Goal: Task Accomplishment & Management: Use online tool/utility

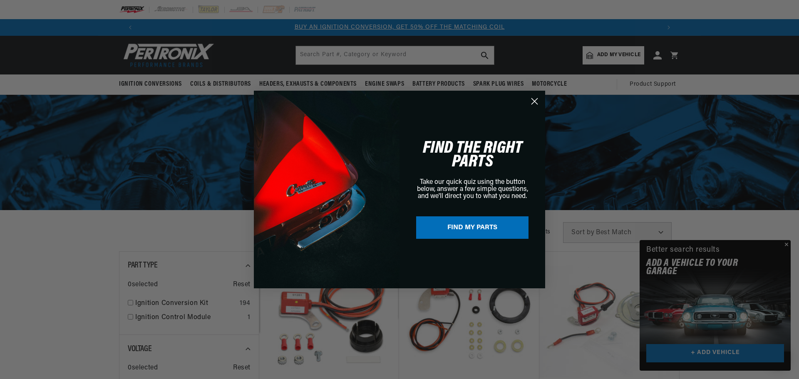
click at [786, 243] on div "Close dialog FIND THE RIGHT PARTS Take our quick quiz using the button below, a…" at bounding box center [399, 189] width 799 height 379
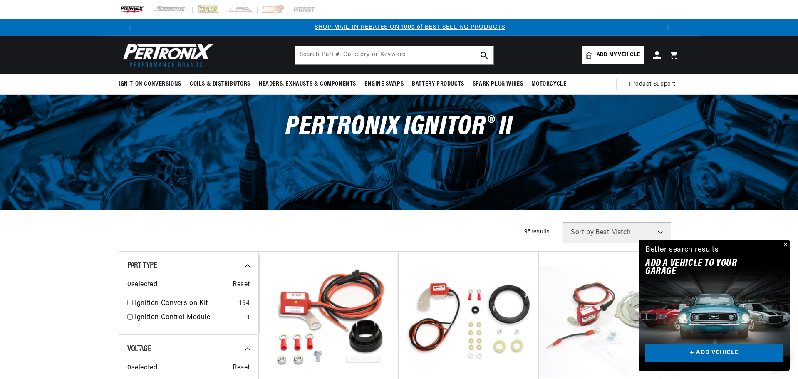
scroll to position [0, 520]
click at [704, 351] on link "+ ADD VEHICLE" at bounding box center [714, 353] width 138 height 19
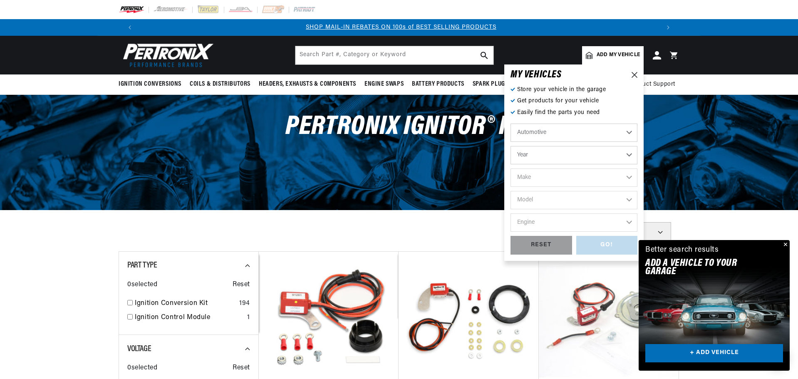
click at [629, 131] on select "Automotive Agricultural Industrial Marine Motorcycle" at bounding box center [573, 133] width 127 height 18
click at [510, 124] on select "Automotive Agricultural Industrial Marine Motorcycle" at bounding box center [573, 133] width 127 height 18
click at [627, 155] on select "Year [DATE] 2021 2020 2019 2018 2017 2016 2015 2014 2013 2012 2011 2010 2009 20…" at bounding box center [573, 155] width 127 height 18
select select "1966"
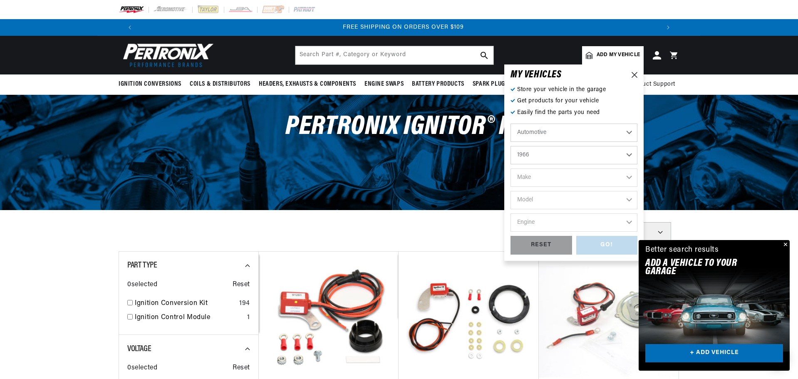
click at [510, 146] on select "Year [DATE] 2021 2020 2019 2018 2017 2016 2015 2014 2013 2012 2011 2010 2009 20…" at bounding box center [573, 155] width 127 height 18
select select "1966"
click at [627, 176] on select "Make Alfa Romeo American Motors Aston [PERSON_NAME][GEOGRAPHIC_DATA] [PERSON_NA…" at bounding box center [573, 177] width 127 height 18
select select "Dodge"
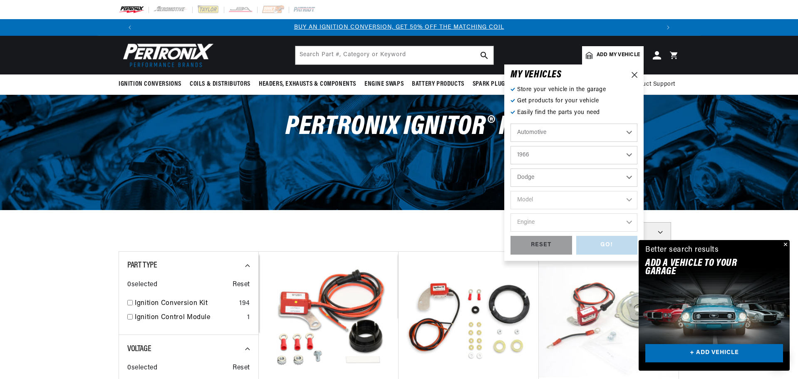
click at [510, 168] on select "Make Alfa Romeo American Motors Aston [PERSON_NAME][GEOGRAPHIC_DATA] [PERSON_NA…" at bounding box center [573, 177] width 127 height 18
select select "Dodge"
click at [632, 198] on select "Model A100 A100 Truck Charger Coronet D100 Series D200 Series D300 Series Dart …" at bounding box center [573, 200] width 127 height 18
select select "Charger"
click at [510, 191] on select "Model A100 A100 Truck Charger Coronet D100 Series D200 Series D300 Series Dart …" at bounding box center [573, 200] width 127 height 18
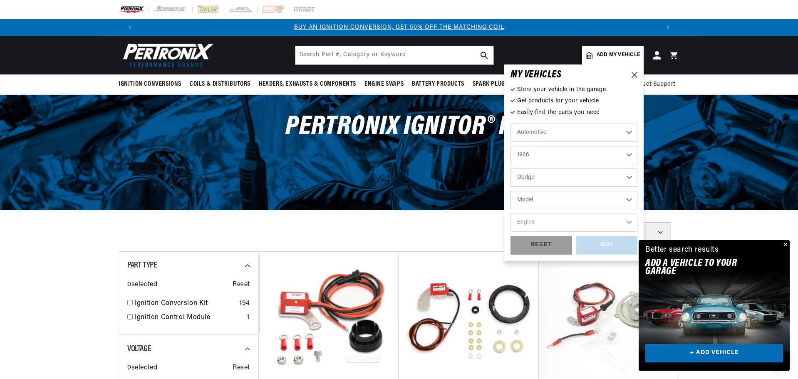
select select "Charger"
click at [631, 220] on select "Engine 5.6L 6.6L 318cid / 5.2L 361cid / 5.9L 383cid / 6.3L 426cid / 7.0L 440cid…" at bounding box center [573, 222] width 127 height 18
select select "383cid-6.3L"
click at [510, 213] on select "Engine 5.6L 6.6L 318cid / 5.2L 361cid / 5.9L 383cid / 6.3L 426cid / 7.0L 440cid…" at bounding box center [573, 222] width 127 height 18
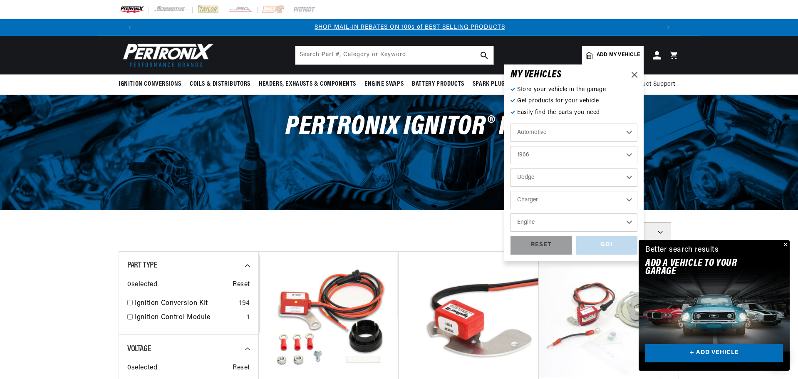
scroll to position [0, 520]
select select "383cid-6.3L"
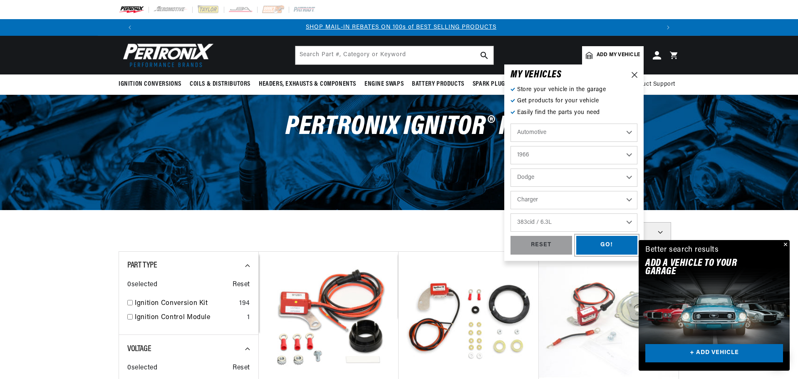
click at [600, 243] on div "GO!" at bounding box center [607, 245] width 62 height 19
